Goal: Task Accomplishment & Management: Manage account settings

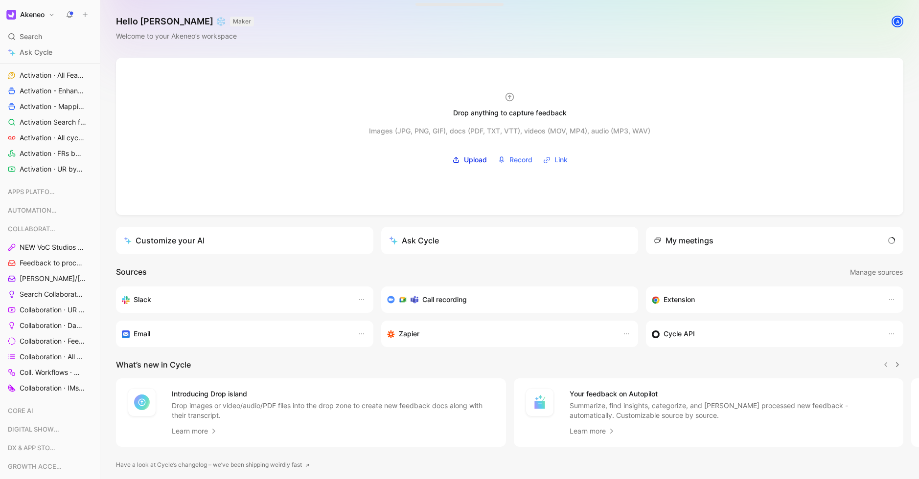
scroll to position [653, 0]
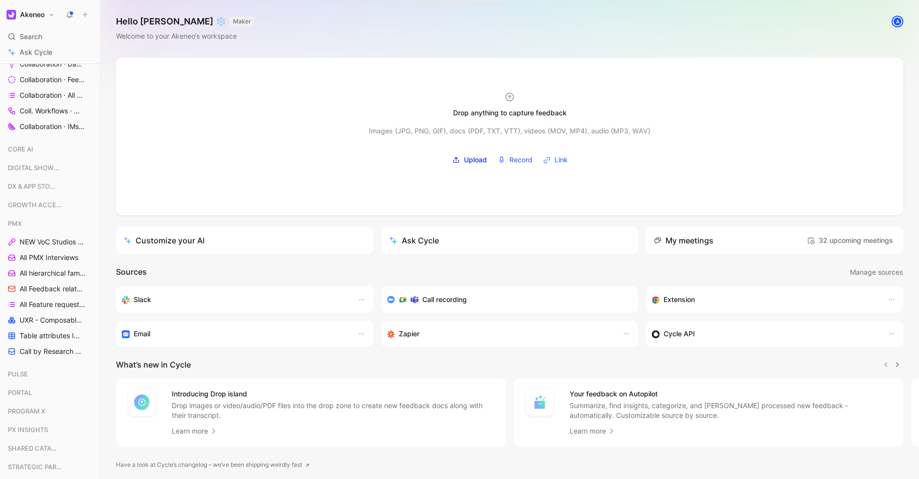
click at [68, 15] on use at bounding box center [70, 14] width 7 height 7
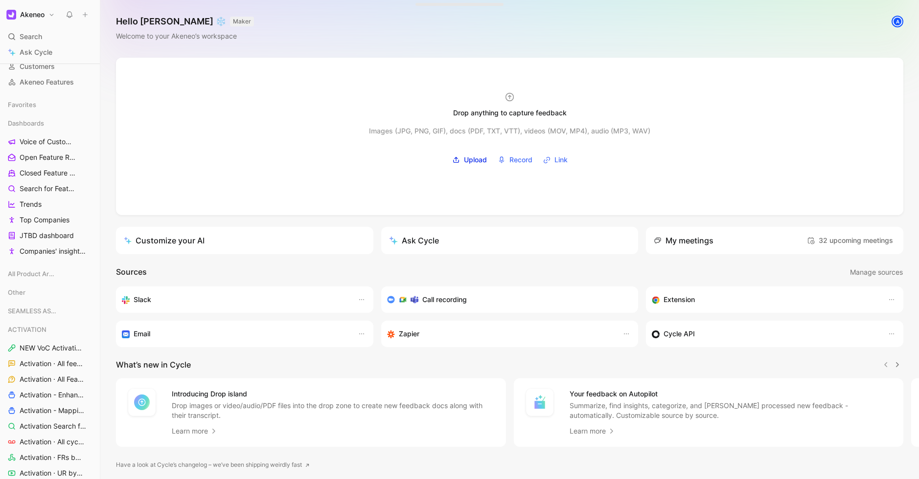
scroll to position [0, 0]
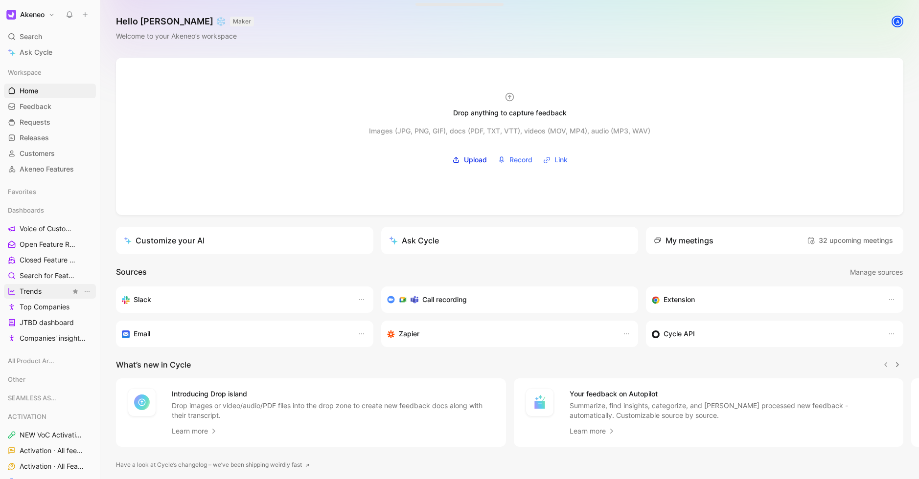
click at [37, 290] on span "Trends" at bounding box center [31, 292] width 22 height 10
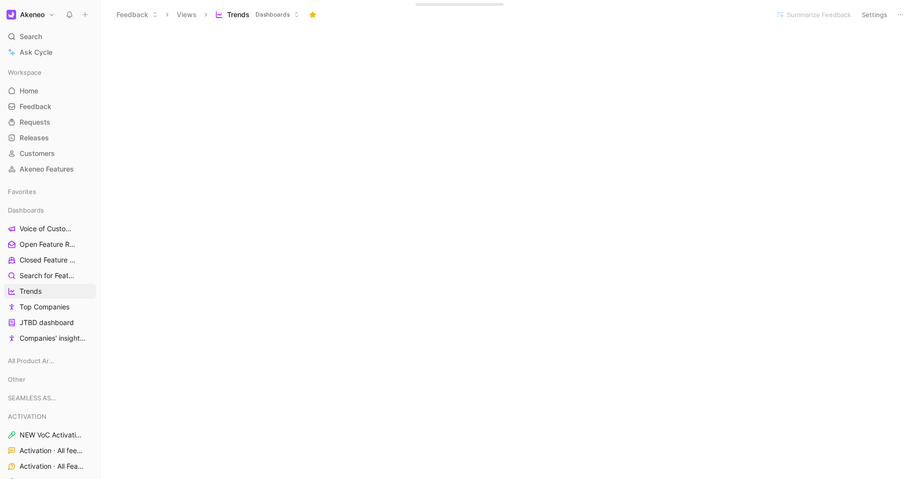
scroll to position [33, 0]
click at [889, 33] on button "Edit dashboard" at bounding box center [884, 36] width 54 height 14
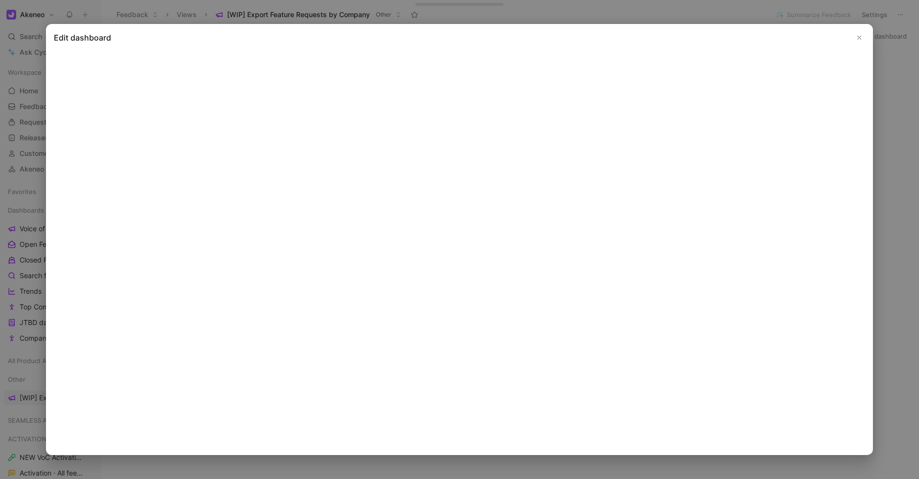
click at [856, 41] on icon "Close" at bounding box center [859, 37] width 7 height 7
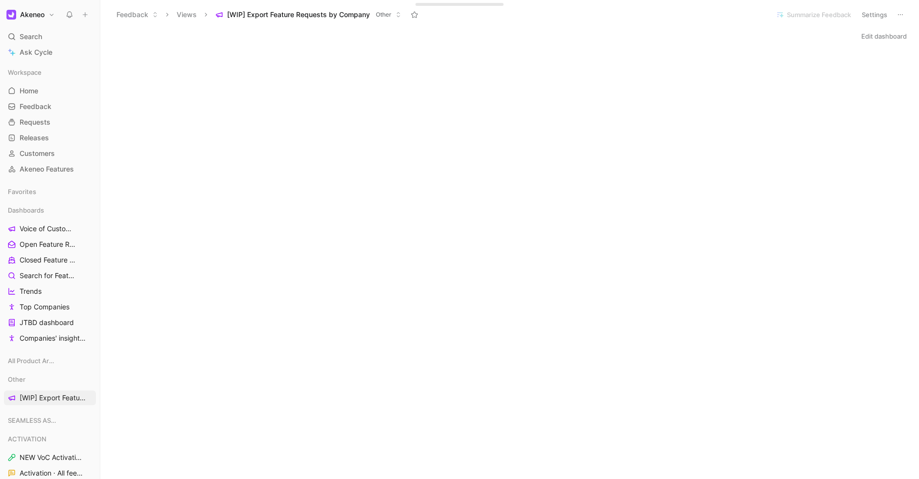
click at [874, 31] on button "Edit dashboard" at bounding box center [884, 36] width 54 height 14
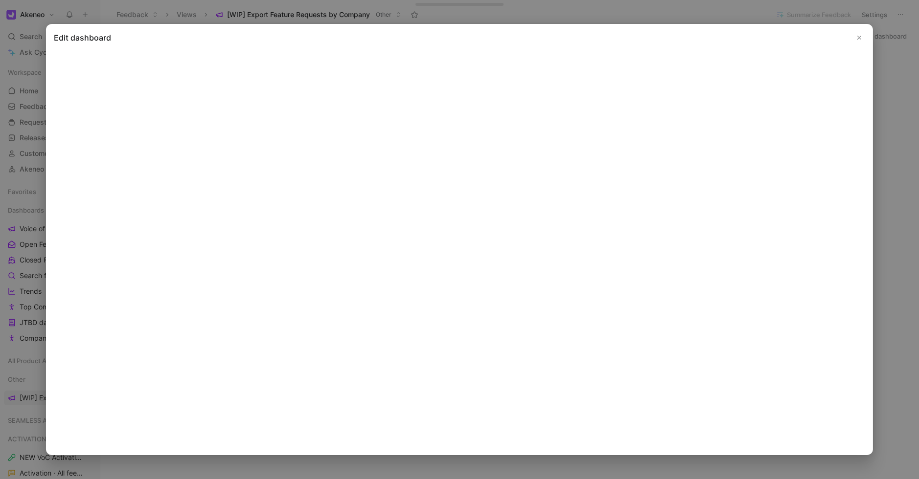
click at [858, 38] on use "Close" at bounding box center [859, 37] width 3 height 3
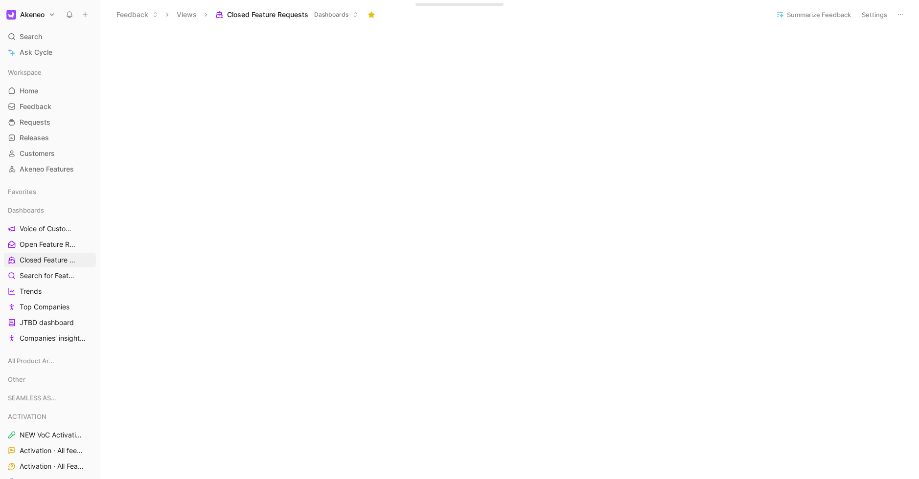
scroll to position [57, 0]
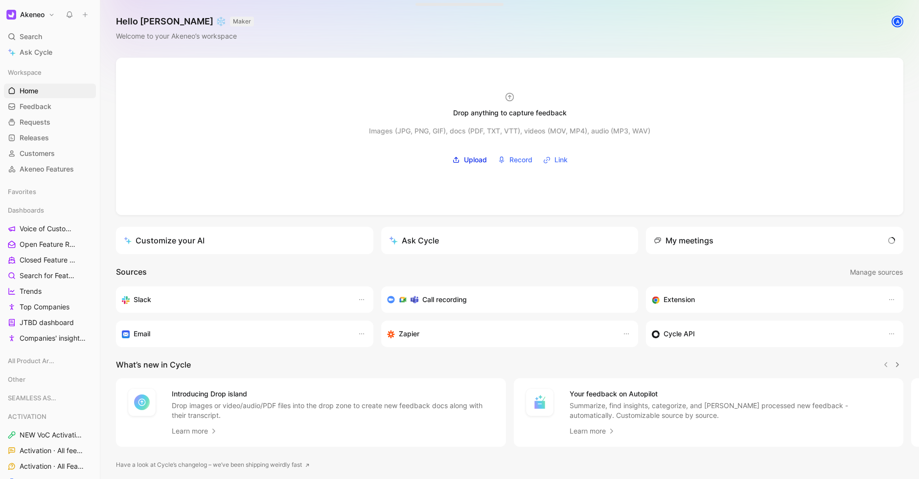
click at [38, 21] on button "Akeneo" at bounding box center [30, 15] width 53 height 14
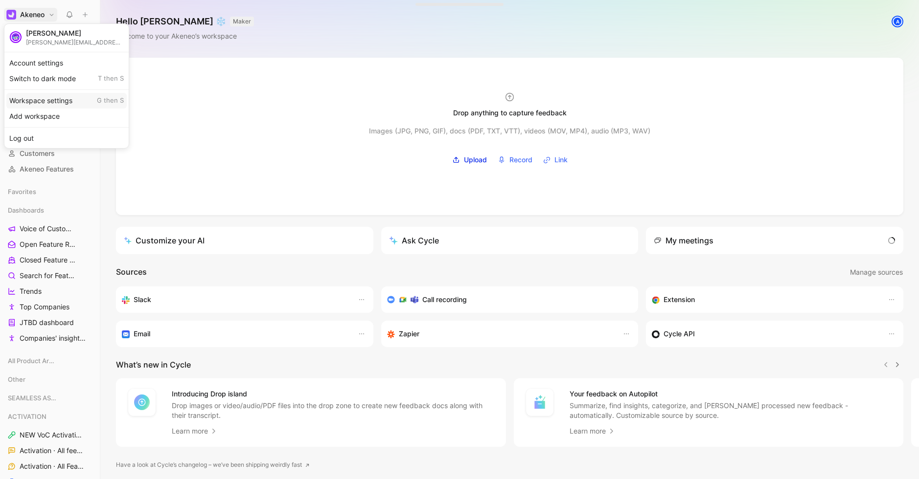
click at [44, 103] on div "Workspace settings G then S" at bounding box center [66, 101] width 120 height 16
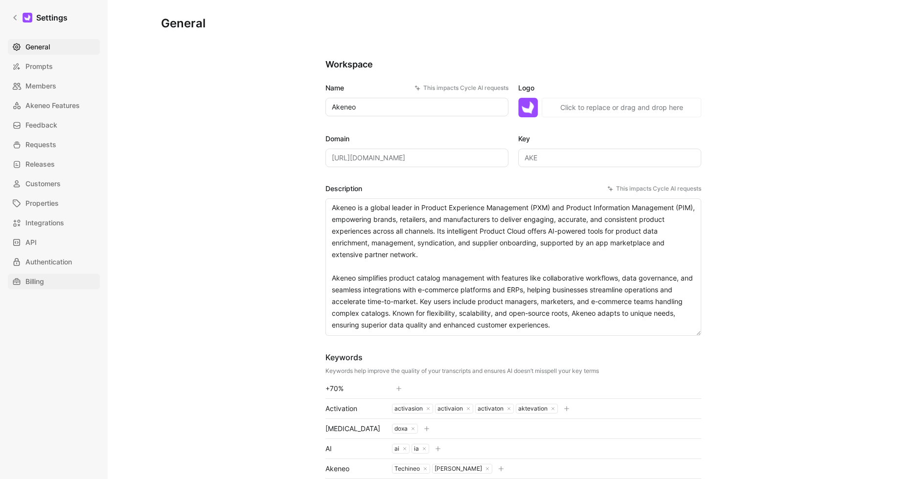
click at [38, 280] on span "Billing" at bounding box center [34, 282] width 19 height 12
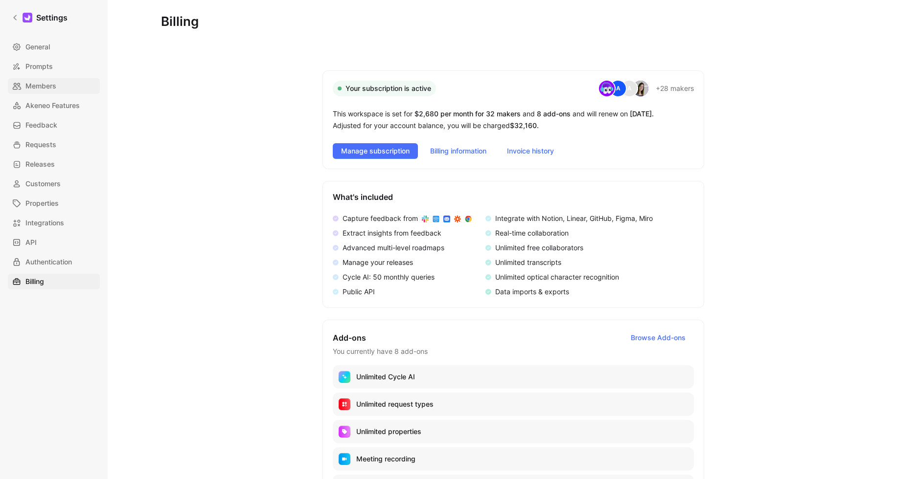
click at [31, 81] on span "Members" at bounding box center [40, 86] width 31 height 12
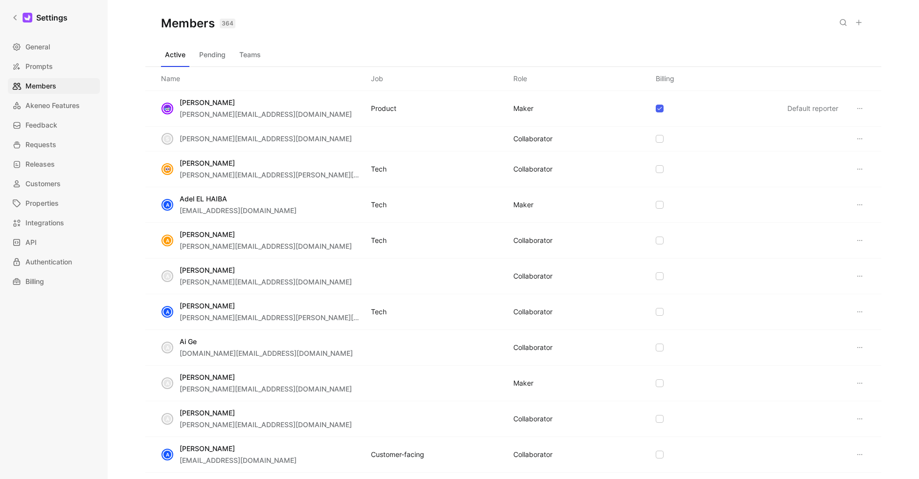
click at [840, 24] on icon at bounding box center [843, 23] width 8 height 8
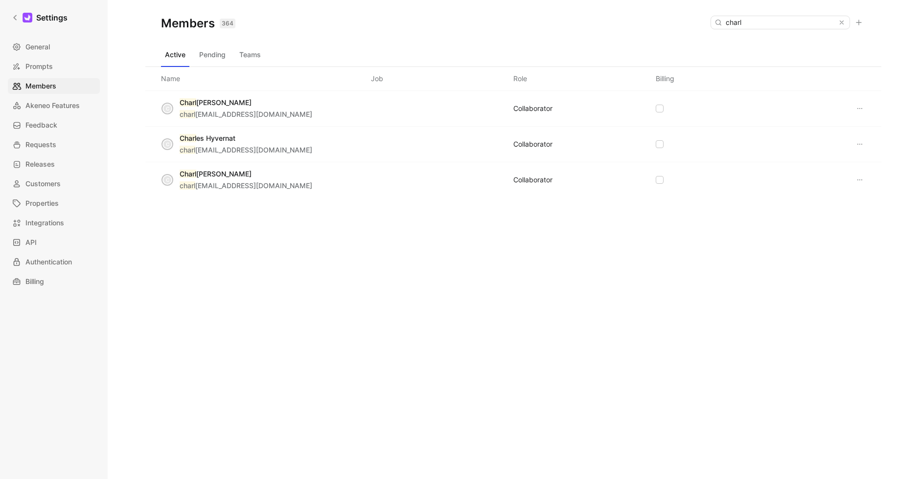
type input "charl"
